Goal: Navigation & Orientation: Locate item on page

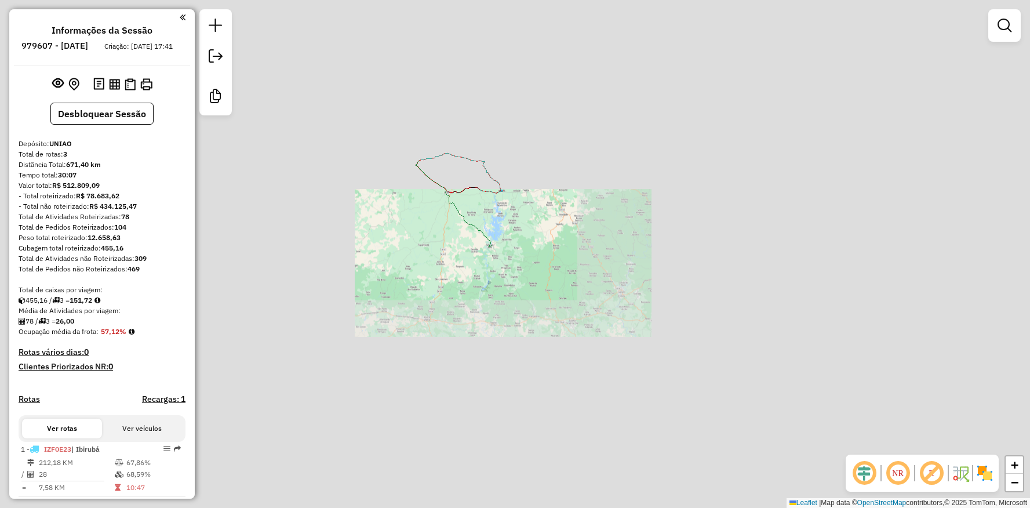
click at [392, 275] on div "Janela de atendimento Grade de atendimento Capacidade Transportadoras Veículos …" at bounding box center [515, 254] width 1030 height 508
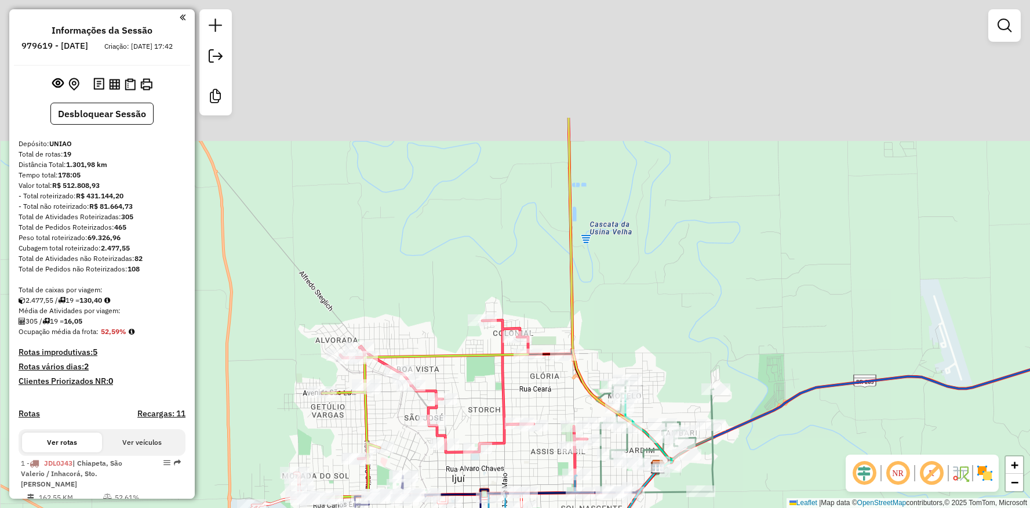
click at [444, 381] on div "Rota 9 - Placa JDL0J41 12731 - MERCADINHO BOM PRECO Janela de atendimento Grade…" at bounding box center [515, 254] width 1030 height 508
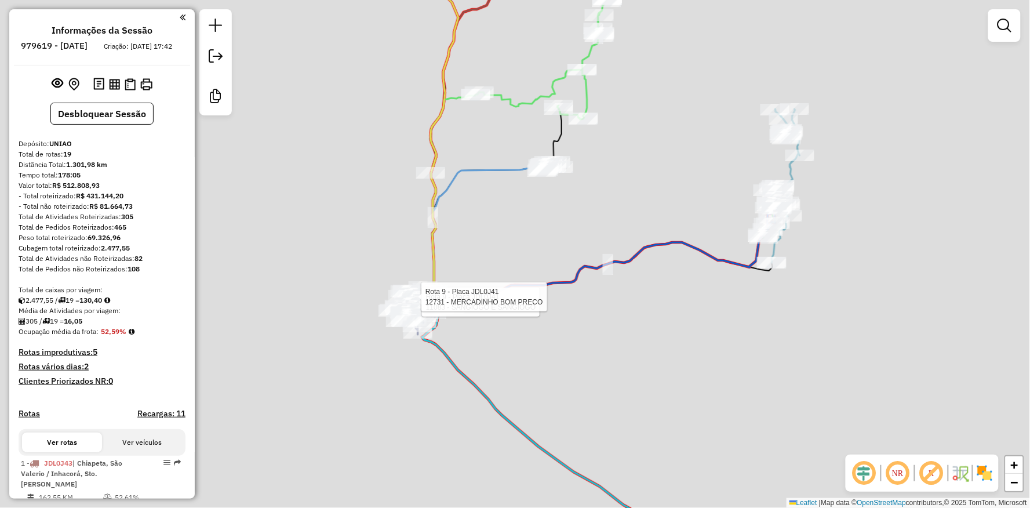
drag, startPoint x: 371, startPoint y: 234, endPoint x: 426, endPoint y: 438, distance: 211.8
click at [426, 454] on div "Rota 9 - Placa JDL0J41 11083 - SANGIOGO E SANGIOGO Rota 9 - Placa JDL0J41 12731…" at bounding box center [515, 254] width 1030 height 508
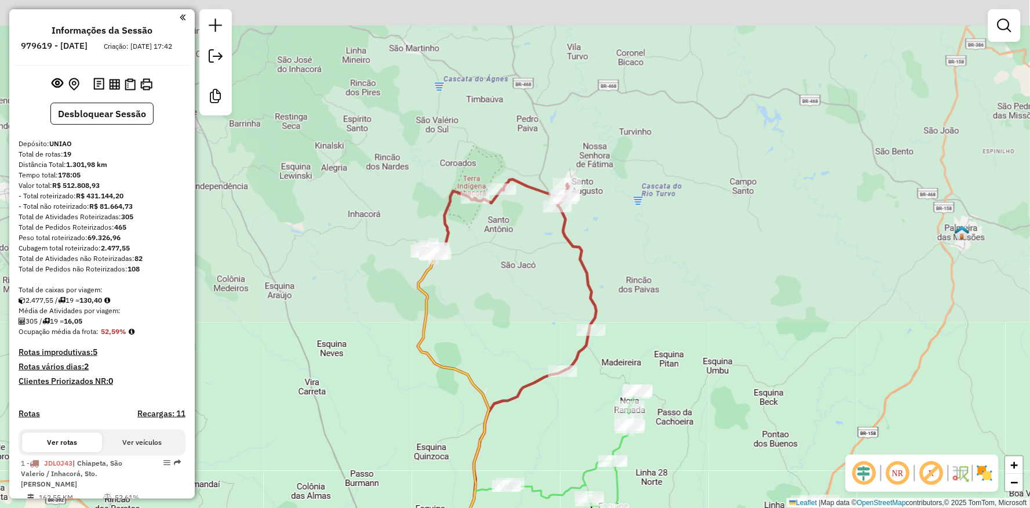
drag, startPoint x: 378, startPoint y: 285, endPoint x: 377, endPoint y: 435, distance: 150.2
click at [347, 486] on div "Rota 9 - Placa JDL0J41 11083 - SANGIOGO E SANGIOGO Rota 9 - Placa JDL0J41 12731…" at bounding box center [515, 254] width 1030 height 508
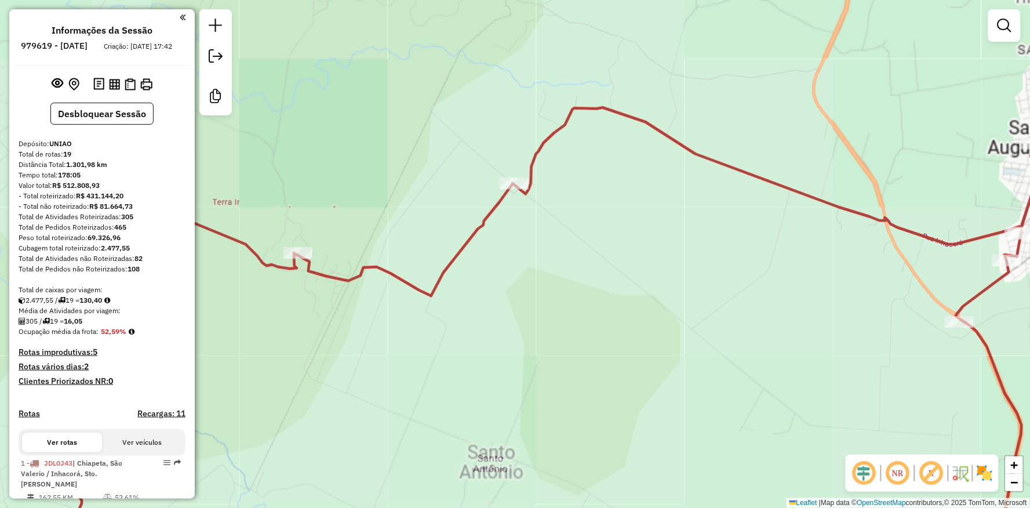
drag, startPoint x: 435, startPoint y: 215, endPoint x: 493, endPoint y: 216, distance: 57.4
click at [507, 213] on div "Rota 9 - Placa JDL0J41 11083 - SANGIOGO E SANGIOGO Rota 9 - Placa JDL0J41 12731…" at bounding box center [515, 254] width 1030 height 508
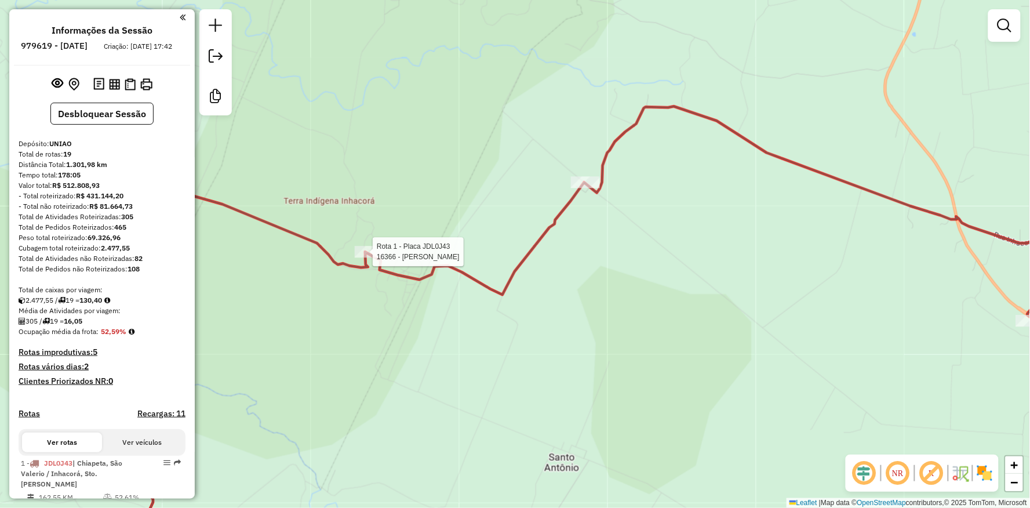
select select "**********"
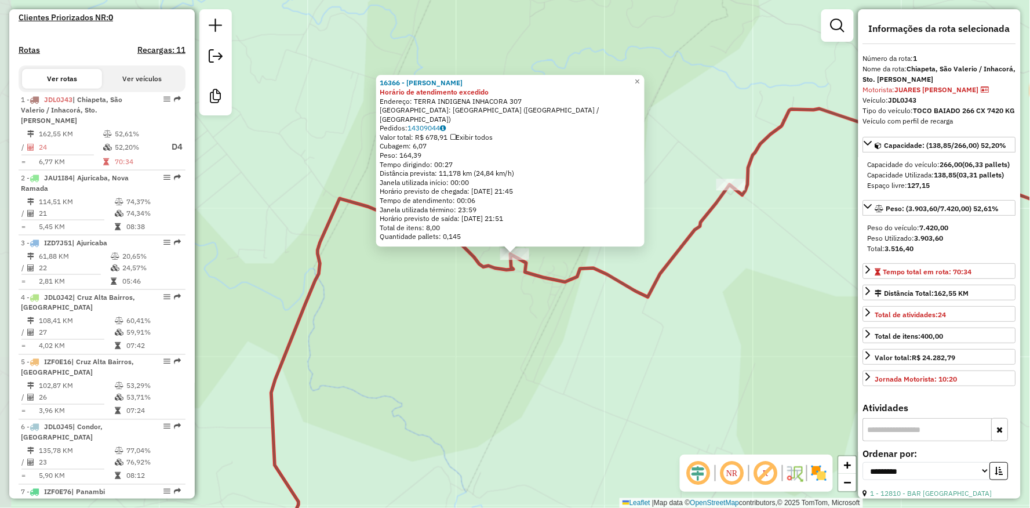
scroll to position [456, 0]
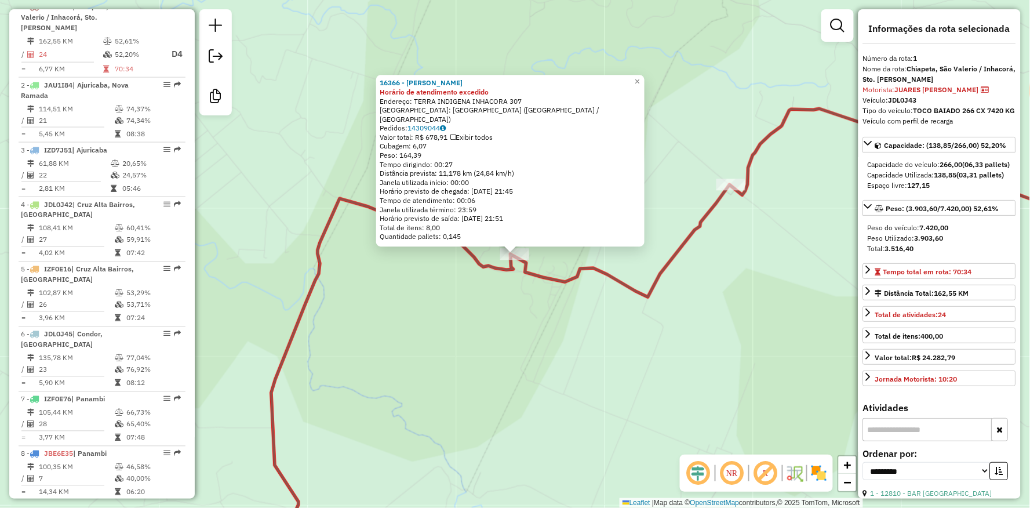
click at [532, 373] on div "16366 - RODRIGO CAMARGO Horário de atendimento excedido Endereço: TERRA INDIGEN…" at bounding box center [515, 254] width 1030 height 508
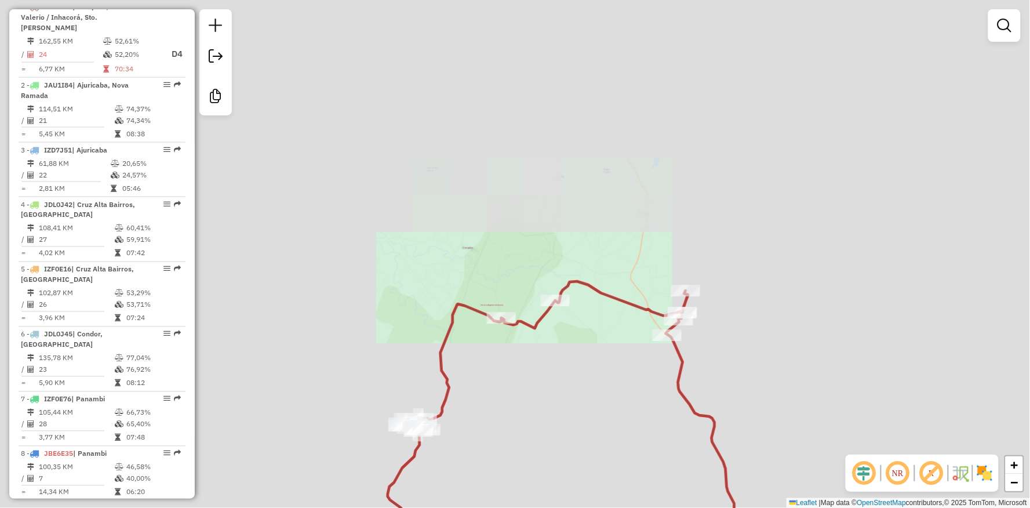
drag, startPoint x: 583, startPoint y: 384, endPoint x: 437, endPoint y: 340, distance: 153.2
click at [437, 340] on div "Janela de atendimento Grade de atendimento Capacidade Transportadoras Veículos …" at bounding box center [515, 254] width 1030 height 508
